Goal: Transaction & Acquisition: Purchase product/service

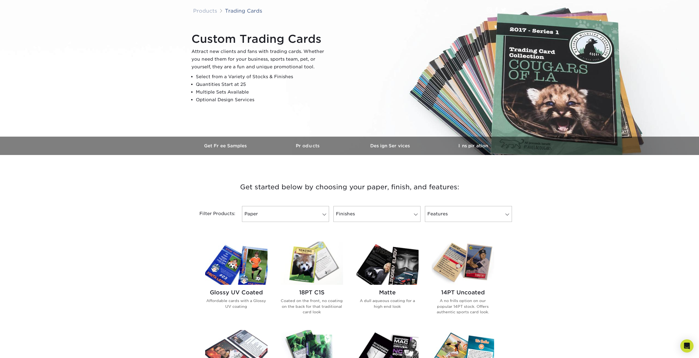
scroll to position [82, 0]
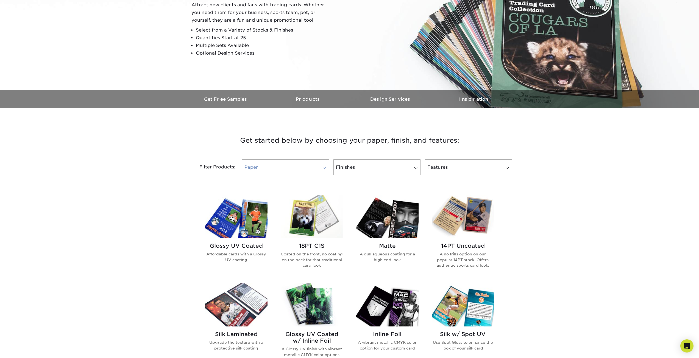
click at [321, 169] on span at bounding box center [324, 168] width 8 height 4
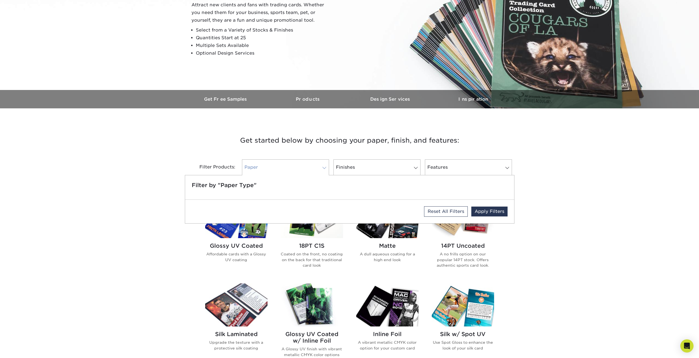
click at [290, 170] on link "Paper" at bounding box center [285, 167] width 87 height 16
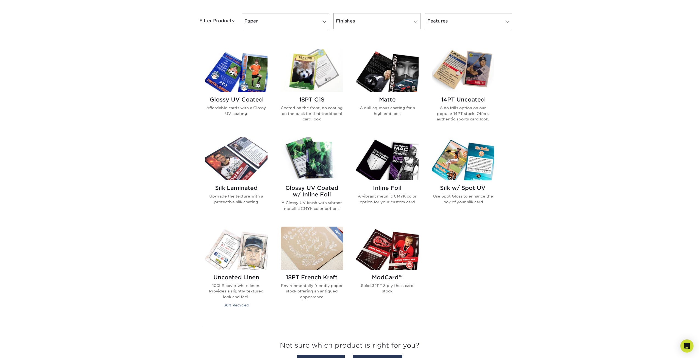
scroll to position [247, 0]
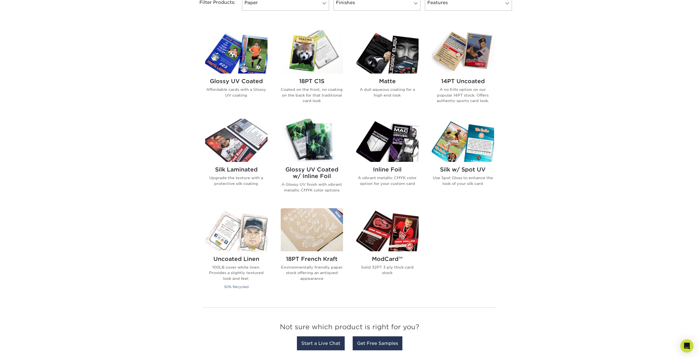
click at [395, 155] on img at bounding box center [387, 140] width 62 height 43
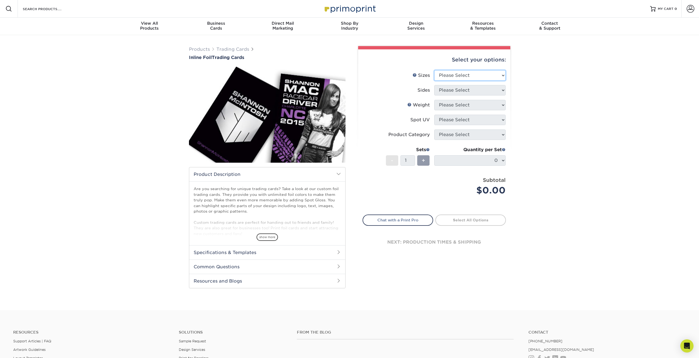
click at [499, 75] on select "Please Select 2.5" x 3.5"" at bounding box center [469, 75] width 71 height 10
select select "2.50x3.50"
click at [434, 70] on select "Please Select 2.5" x 3.5"" at bounding box center [469, 75] width 71 height 10
click at [499, 92] on select "Please Select Print Both Sides - Foil Back Only Print Both Sides - Foil Both Si…" at bounding box center [469, 90] width 71 height 10
select select "e9e9dfb3-fba1-4d60-972c-fd9ca5904d33"
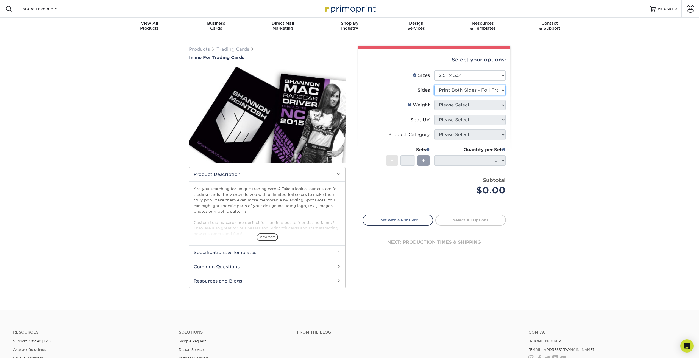
click at [434, 85] on select "Please Select Print Both Sides - Foil Back Only Print Both Sides - Foil Both Si…" at bounding box center [469, 90] width 71 height 10
click at [499, 107] on select "Please Select 16PT" at bounding box center [469, 105] width 71 height 10
select select "16PT"
click at [434, 100] on select "Please Select 16PT" at bounding box center [469, 105] width 71 height 10
click at [494, 122] on select "Please Select No Spot UV Front and Back (Both Sides) Front Only Back Only" at bounding box center [469, 120] width 71 height 10
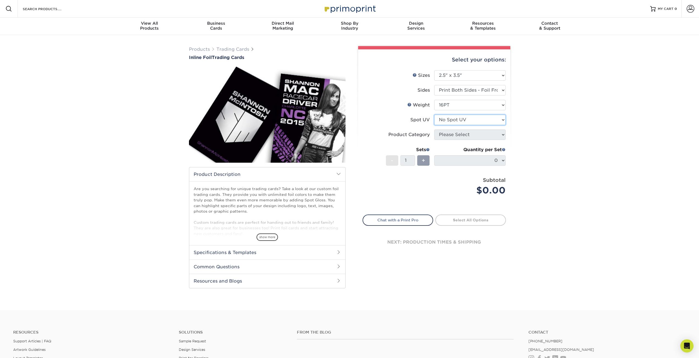
click at [434, 115] on select "Please Select No Spot UV Front and Back (Both Sides) Front Only Back Only" at bounding box center [469, 120] width 71 height 10
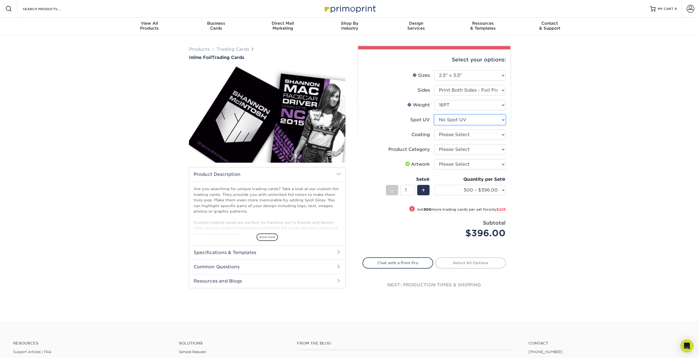
click at [487, 121] on select "Please Select No Spot UV Front and Back (Both Sides) Front Only Back Only" at bounding box center [469, 120] width 71 height 10
click at [434, 115] on select "Please Select No Spot UV Front and Back (Both Sides) Front Only Back Only" at bounding box center [469, 120] width 71 height 10
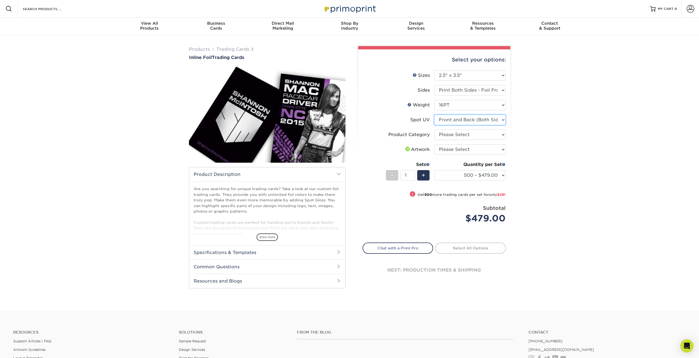
click at [500, 119] on select "Please Select No Spot UV Front and Back (Both Sides) Front Only Back Only" at bounding box center [469, 120] width 71 height 10
select select "3"
click at [434, 115] on select "Please Select No Spot UV Front and Back (Both Sides) Front Only Back Only" at bounding box center [469, 120] width 71 height 10
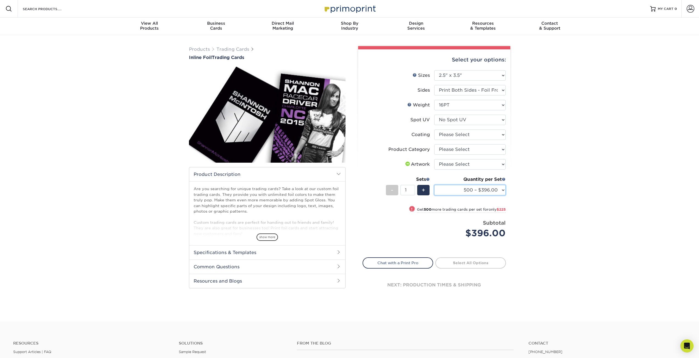
click at [503, 189] on select "500 – $396.00 1000 – $621.00 2500 – $896.00 5000 – $1262.00" at bounding box center [469, 190] width 71 height 10
click at [470, 191] on select "500 – $396.00 1000 – $621.00 2500 – $896.00 5000 – $1262.00" at bounding box center [469, 190] width 71 height 10
click at [434, 185] on select "500 – $396.00 1000 – $621.00 2500 – $896.00 5000 – $1262.00" at bounding box center [469, 190] width 71 height 10
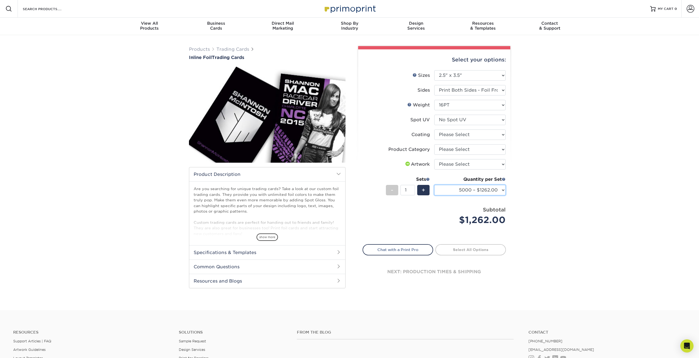
click at [496, 190] on select "500 – $396.00 1000 – $621.00 2500 – $896.00 5000 – $1262.00" at bounding box center [469, 190] width 71 height 10
select select "500 – $396.00"
click at [434, 185] on select "500 – $396.00 1000 – $621.00 2500 – $896.00 5000 – $1262.00" at bounding box center [469, 190] width 71 height 10
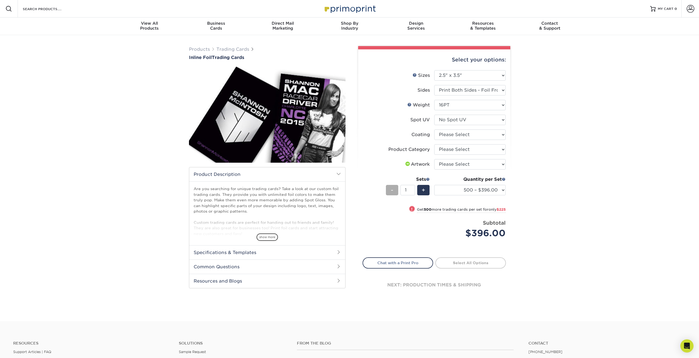
click at [389, 192] on div "-" at bounding box center [392, 190] width 12 height 10
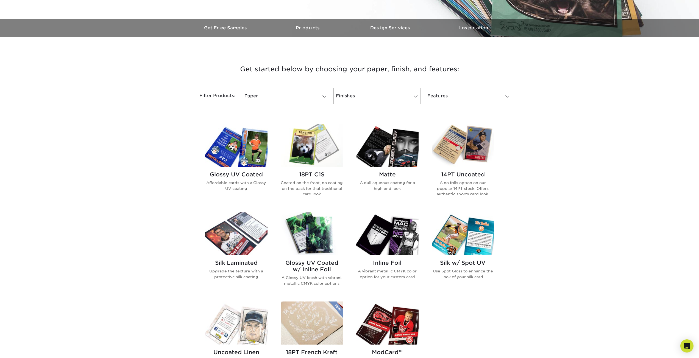
scroll to position [192, 0]
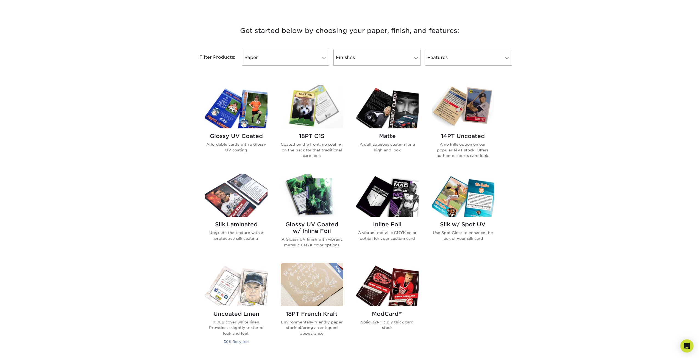
click at [383, 219] on div "Inline Foil A vibrant metallic CMYK color option for your custom card" at bounding box center [387, 233] width 62 height 33
